Goal: Check status

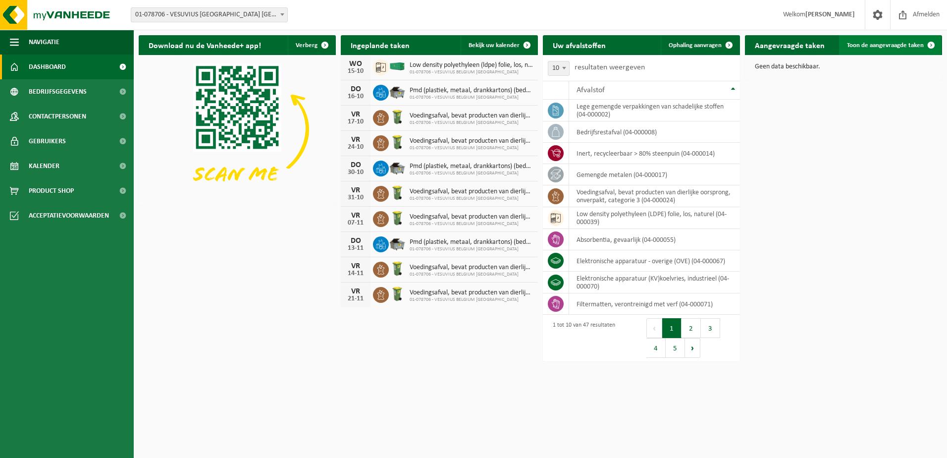
click at [889, 47] on span "Toon de aangevraagde taken" at bounding box center [885, 45] width 77 height 6
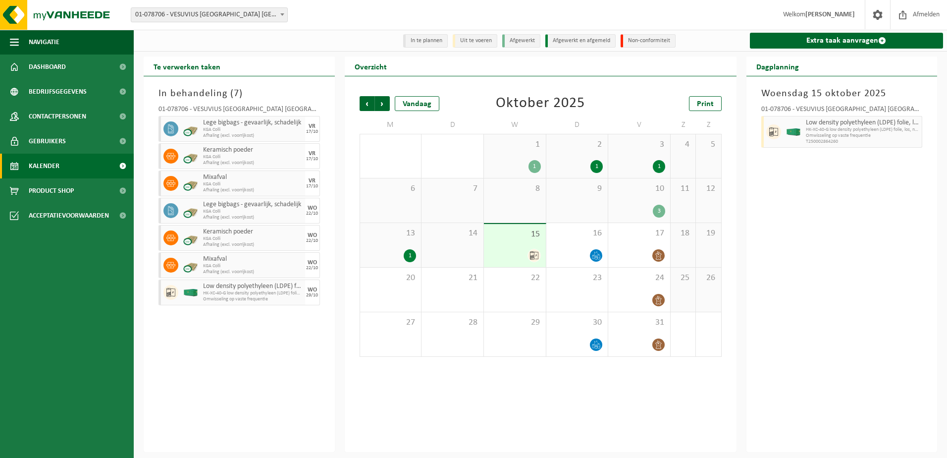
click at [233, 357] on div "In behandeling ( 7 ) 01-078706 - VESUVIUS [GEOGRAPHIC_DATA] NV - [GEOGRAPHIC_DA…" at bounding box center [239, 263] width 191 height 375
click at [385, 106] on span "Volgende" at bounding box center [382, 103] width 15 height 15
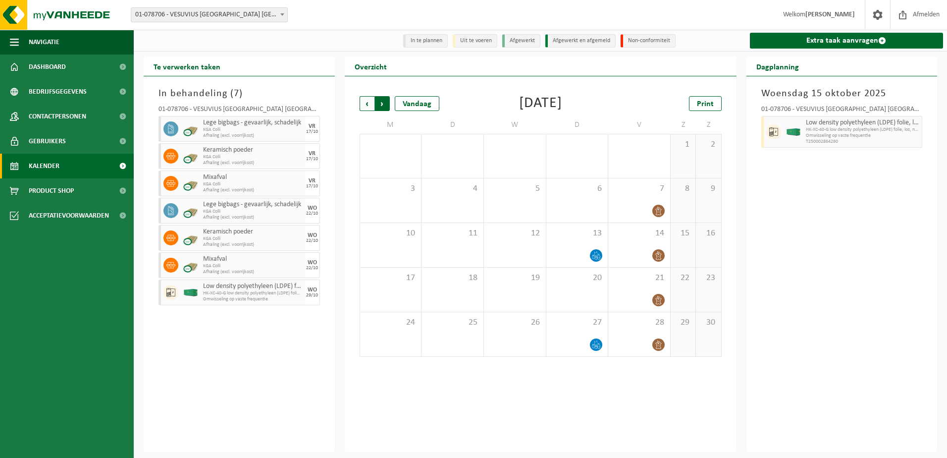
click at [362, 106] on span "Vorige" at bounding box center [367, 103] width 15 height 15
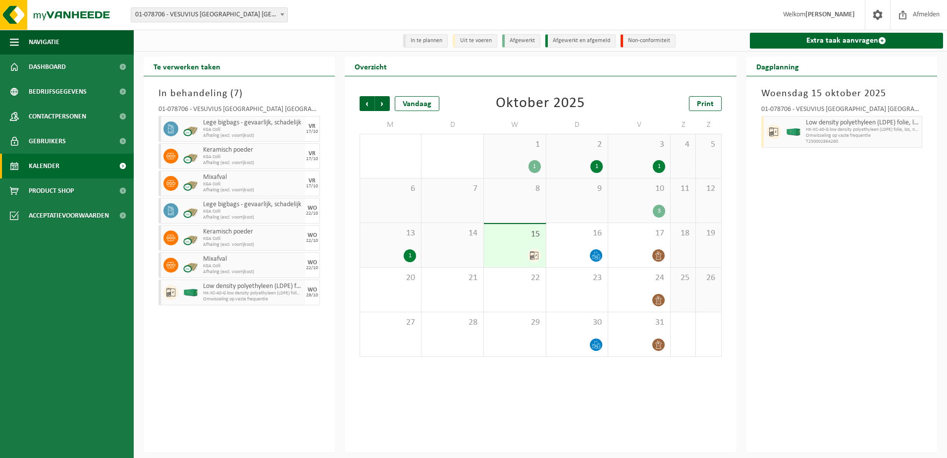
click at [201, 346] on div "In behandeling ( 7 ) 01-078706 - VESUVIUS [GEOGRAPHIC_DATA] NV - [GEOGRAPHIC_DA…" at bounding box center [239, 263] width 191 height 375
click at [102, 316] on ul "Navigatie Afmelden Dashboard Bedrijfsgegevens Contactpersonen Gebruikers Kalend…" at bounding box center [67, 244] width 134 height 428
click at [922, 9] on span "Afmelden" at bounding box center [926, 14] width 32 height 29
